Goal: Task Accomplishment & Management: Complete application form

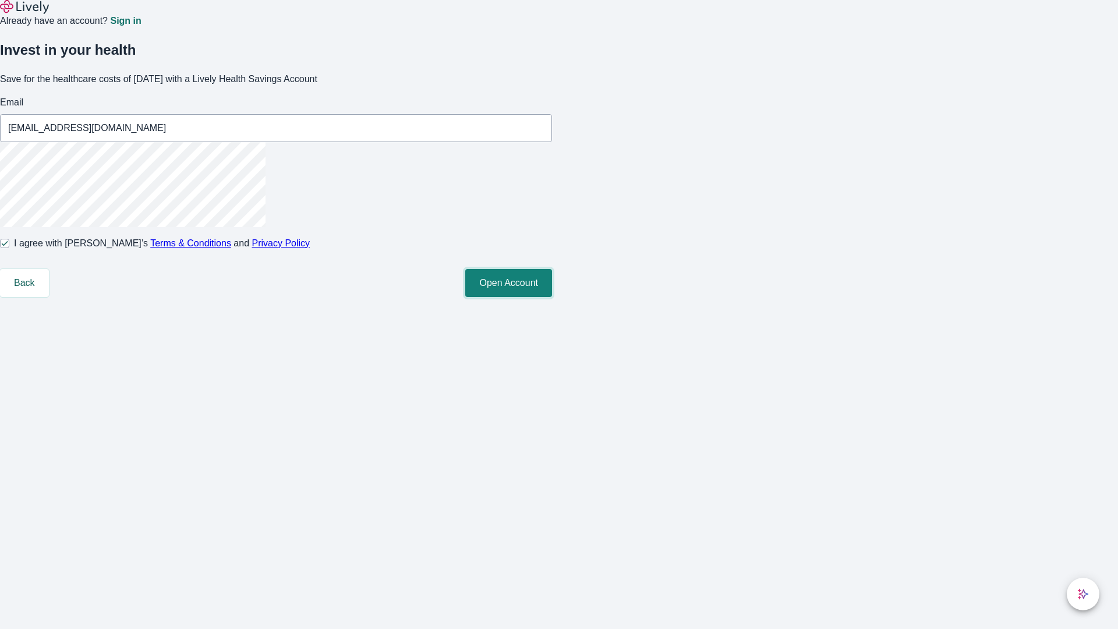
click at [552, 297] on button "Open Account" at bounding box center [508, 283] width 87 height 28
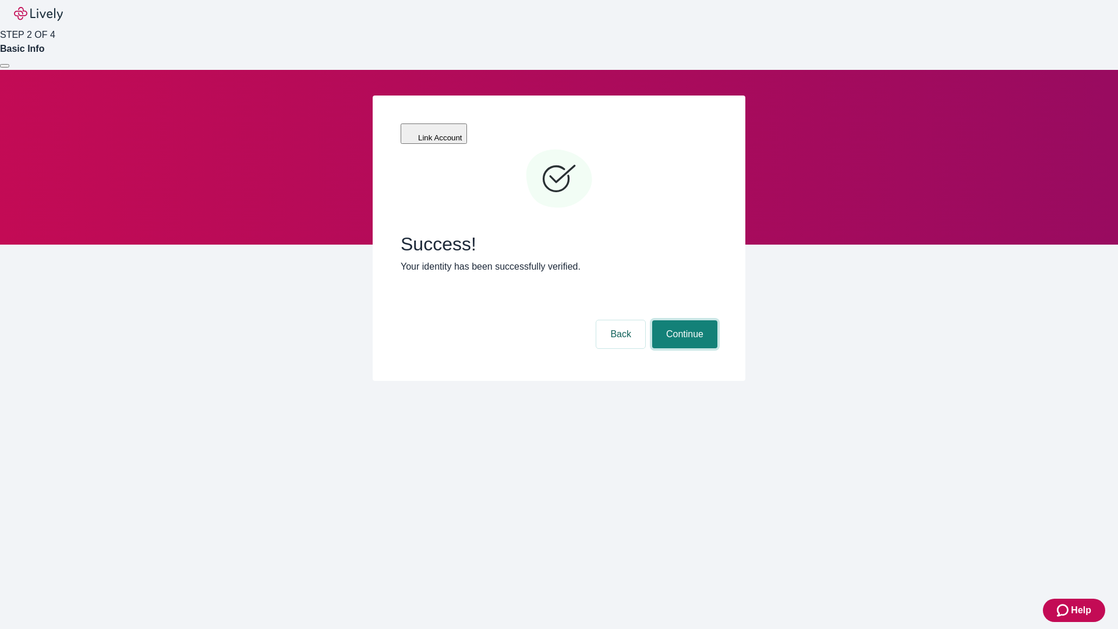
click at [683, 320] on button "Continue" at bounding box center [684, 334] width 65 height 28
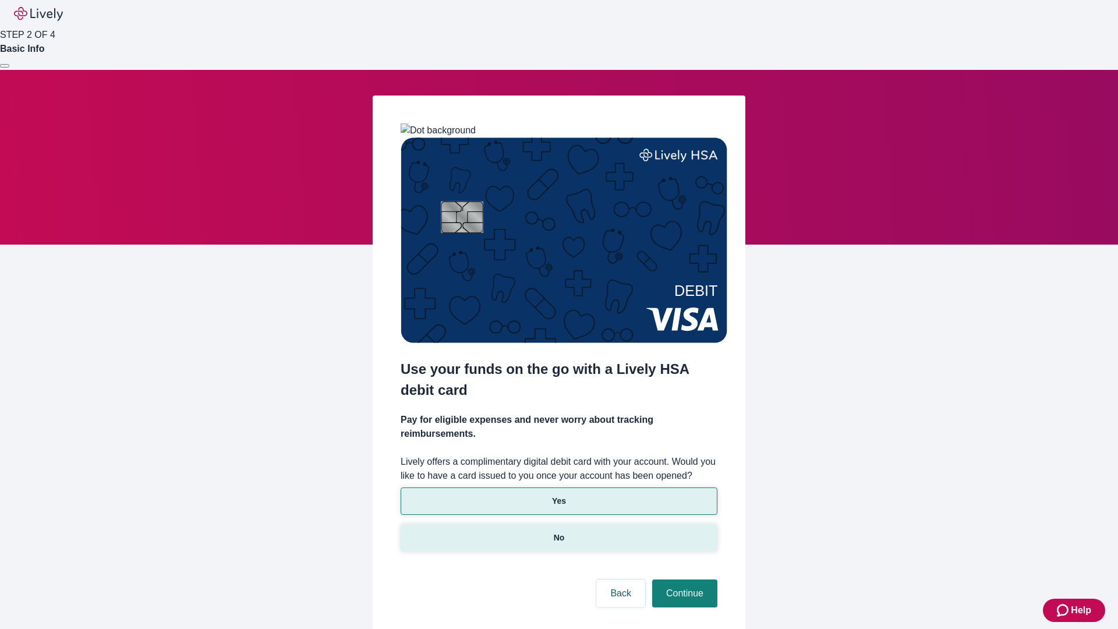
click at [558, 532] on p "No" at bounding box center [559, 538] width 11 height 12
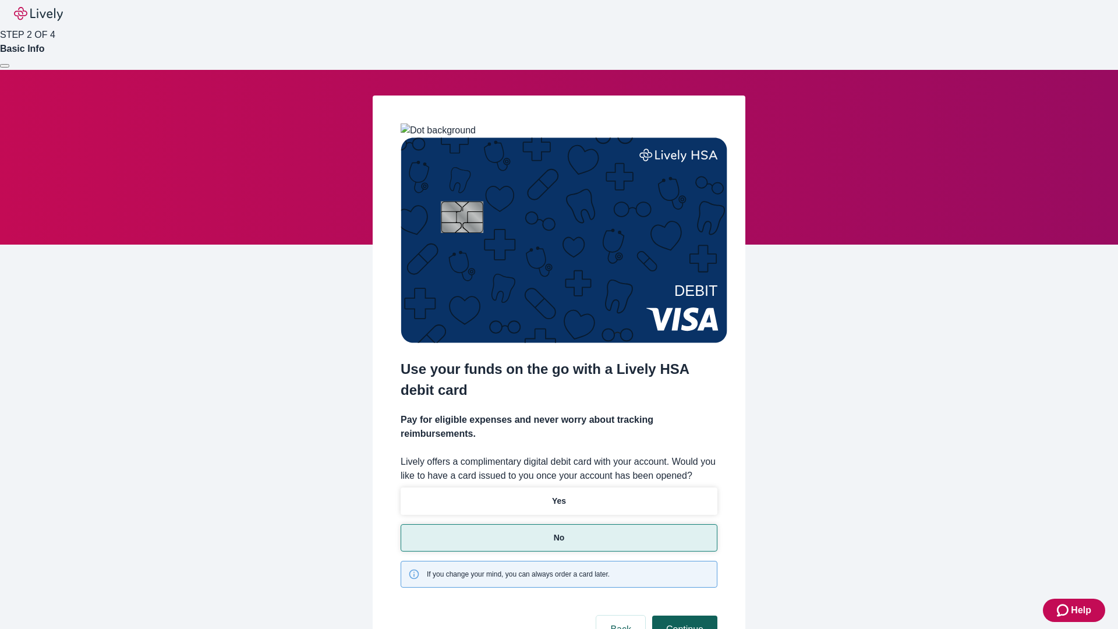
click at [683, 615] on button "Continue" at bounding box center [684, 629] width 65 height 28
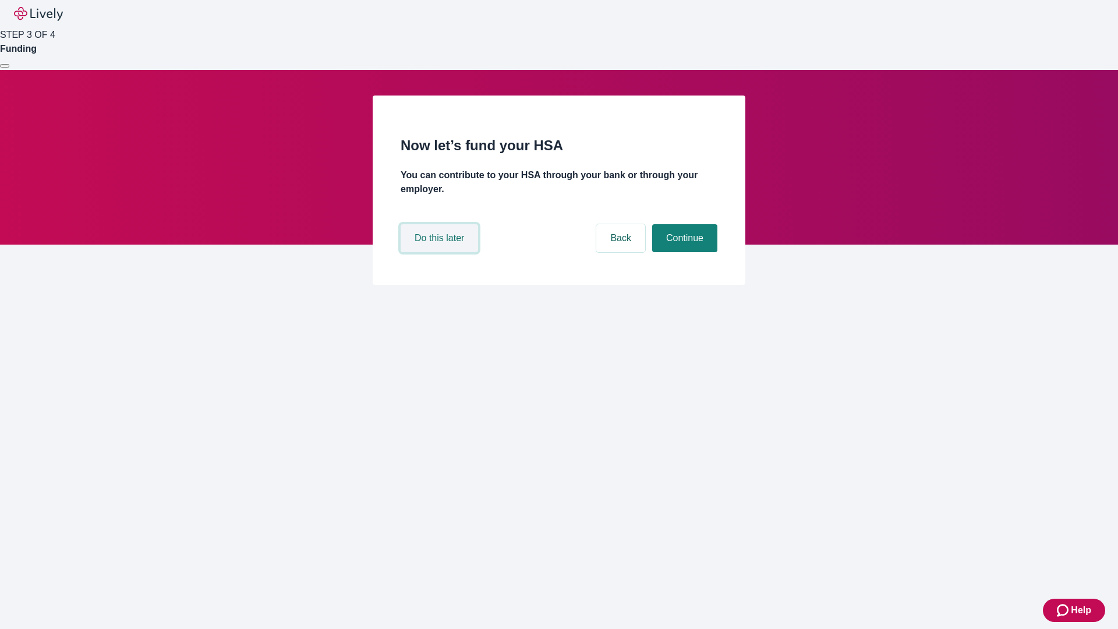
click at [441, 252] on button "Do this later" at bounding box center [439, 238] width 77 height 28
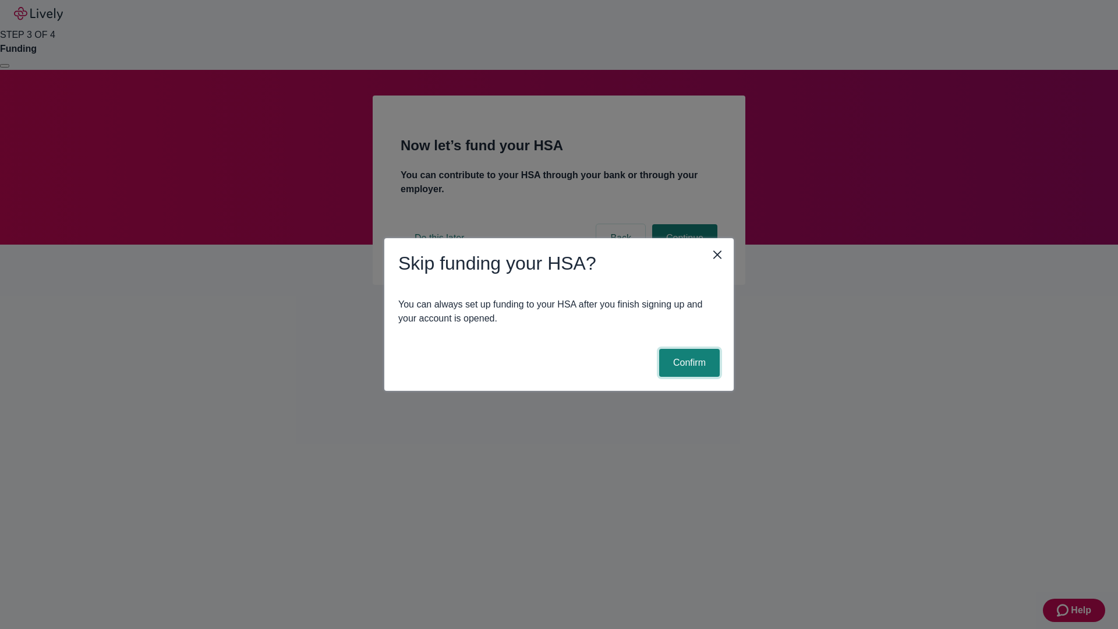
click at [688, 363] on button "Confirm" at bounding box center [689, 363] width 61 height 28
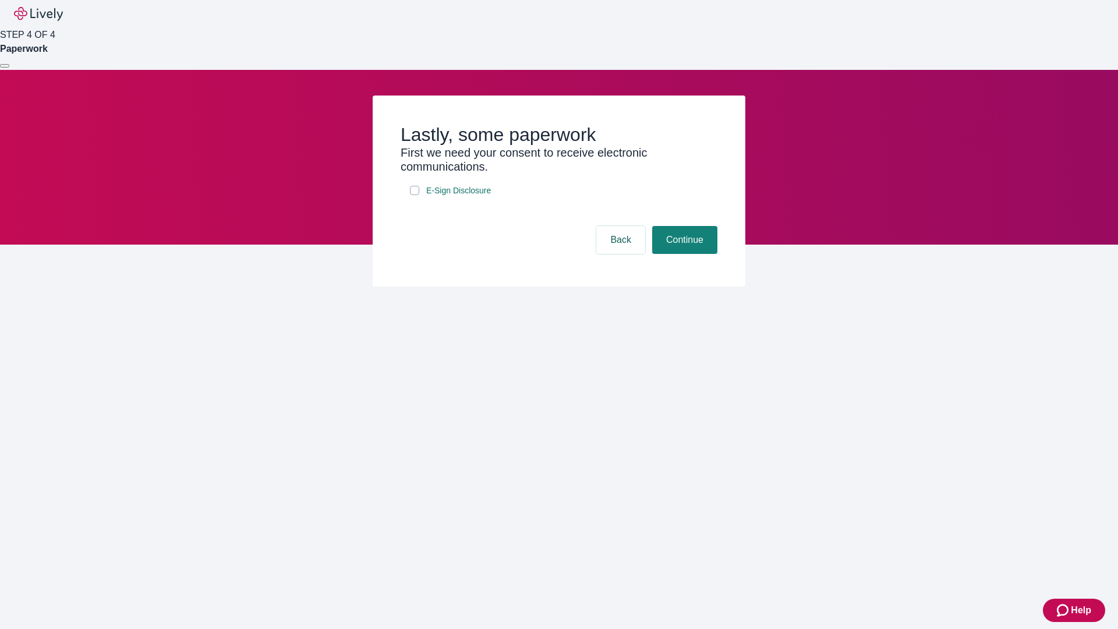
click at [415, 195] on input "E-Sign Disclosure" at bounding box center [414, 190] width 9 height 9
checkbox input "true"
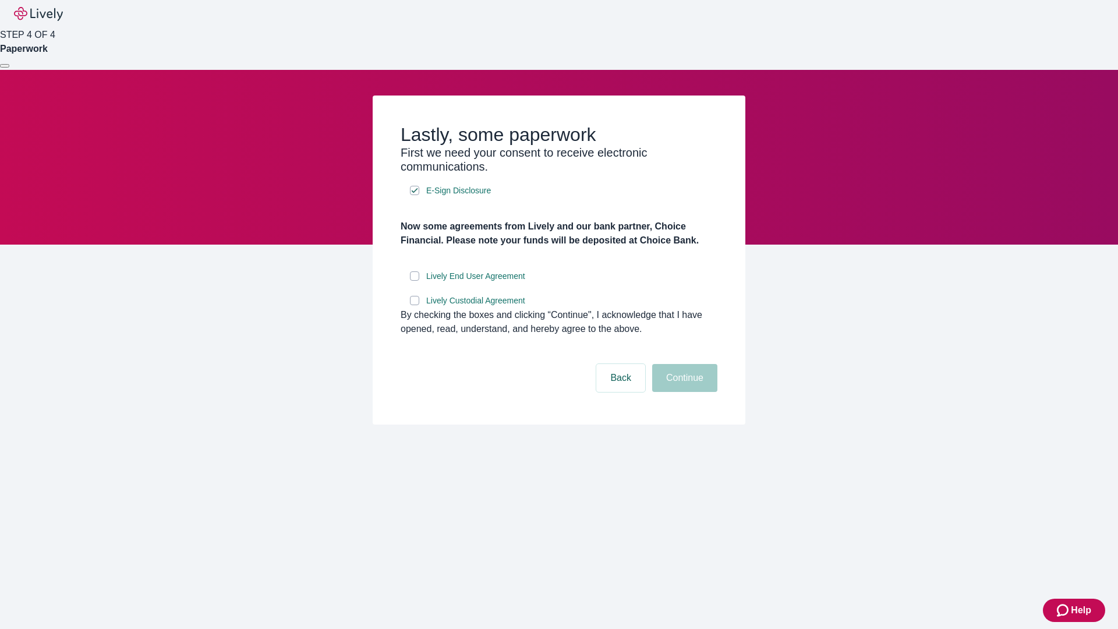
click at [415, 281] on input "Lively End User Agreement" at bounding box center [414, 275] width 9 height 9
checkbox input "true"
click at [415, 305] on input "Lively Custodial Agreement" at bounding box center [414, 300] width 9 height 9
checkbox input "true"
click at [683, 392] on button "Continue" at bounding box center [684, 378] width 65 height 28
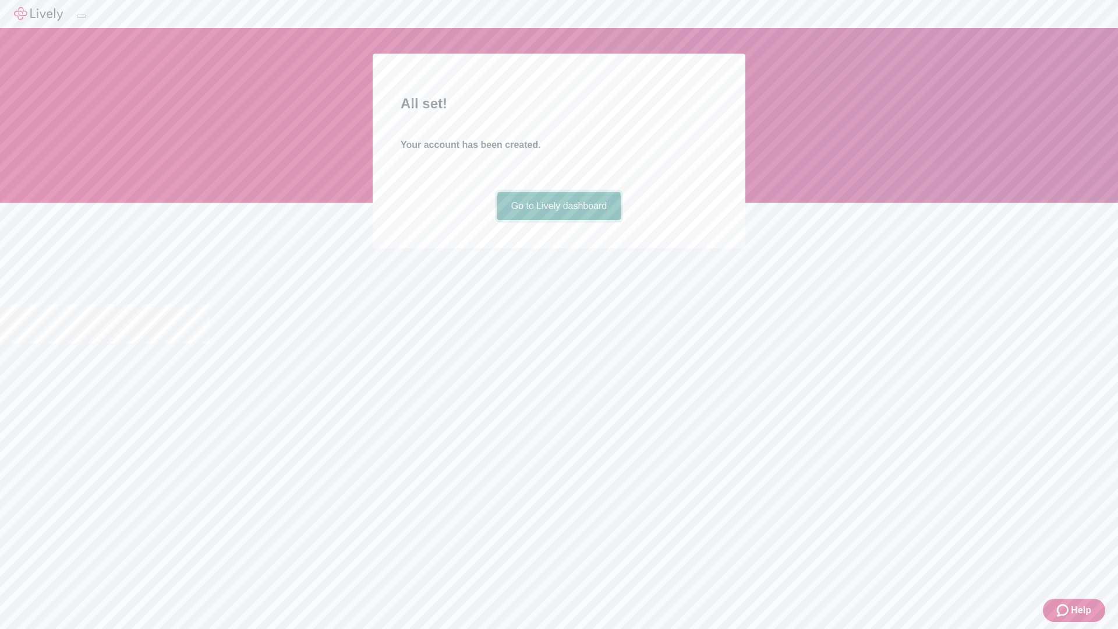
click at [558, 220] on link "Go to Lively dashboard" at bounding box center [559, 206] width 124 height 28
